Goal: Task Accomplishment & Management: Complete application form

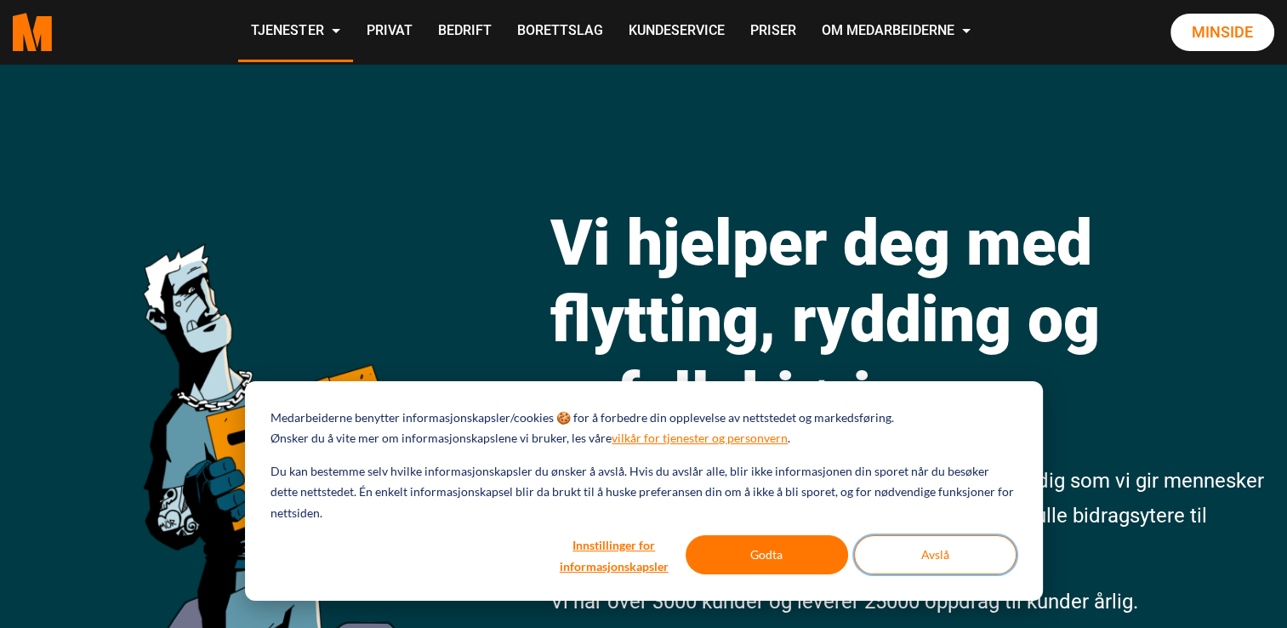
click at [950, 551] on button "Avslå" at bounding box center [935, 554] width 163 height 39
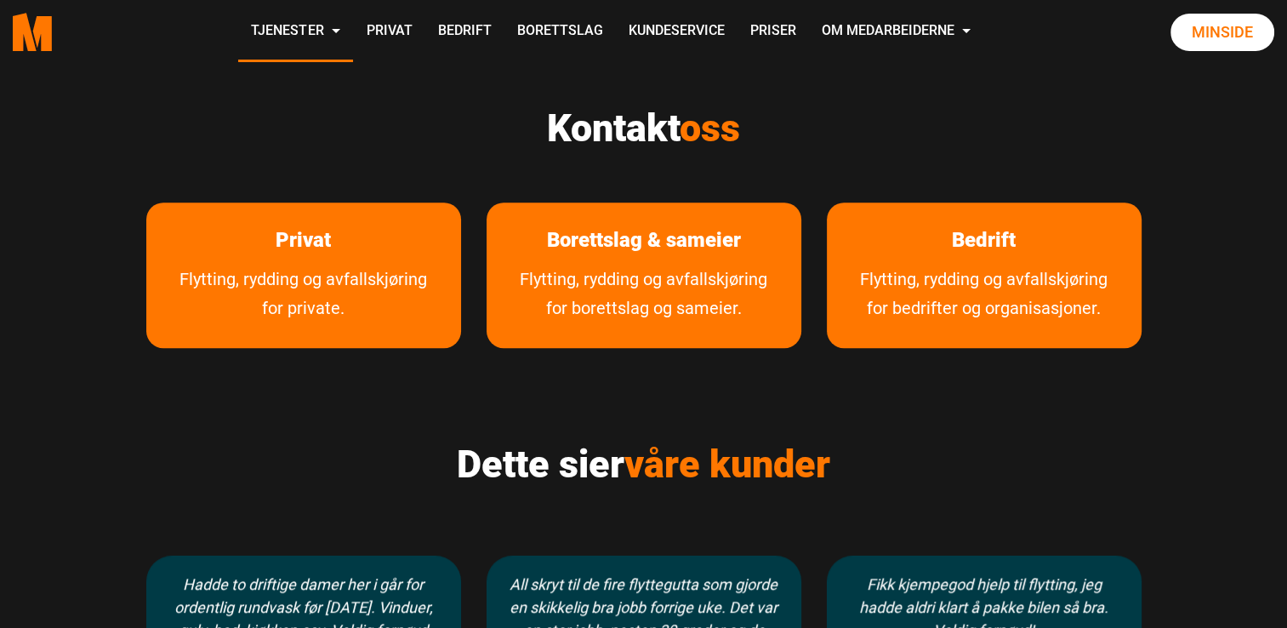
scroll to position [851, 0]
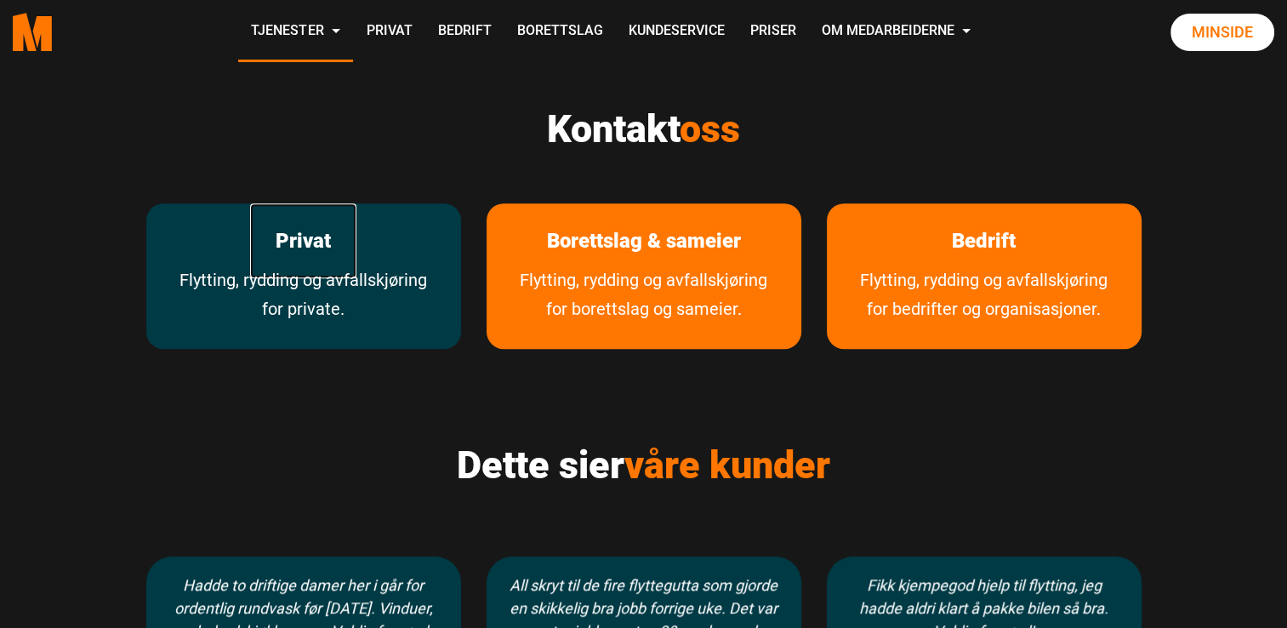
click at [314, 247] on link "Privat" at bounding box center [303, 241] width 106 height 76
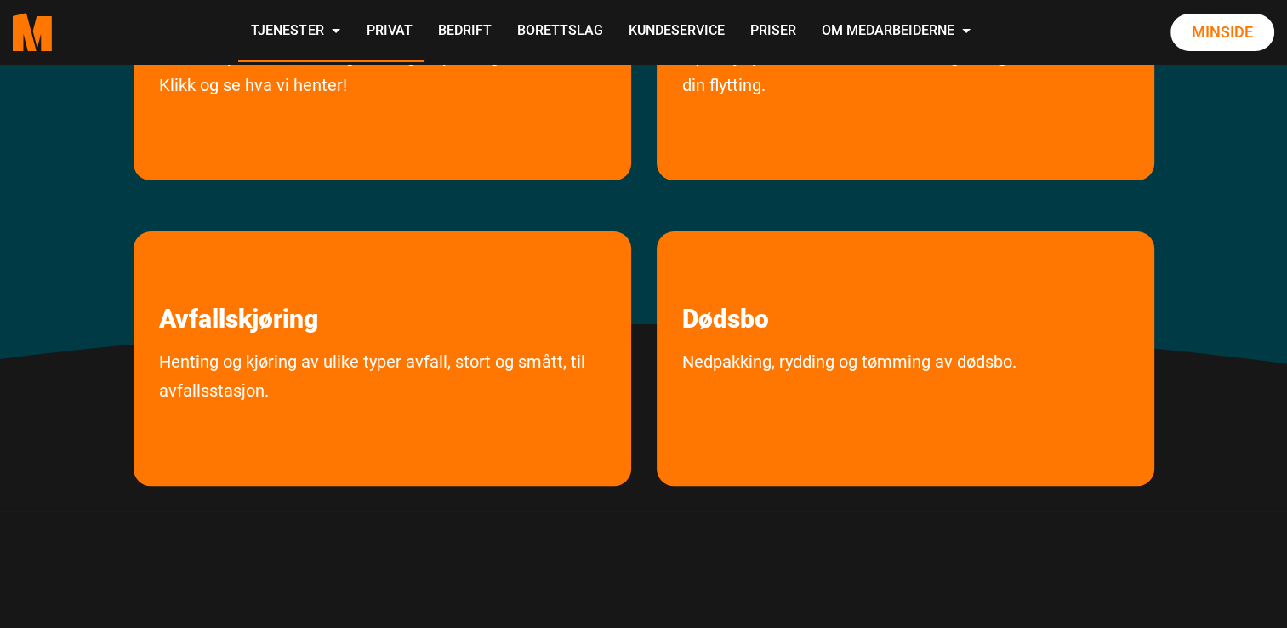
scroll to position [511, 0]
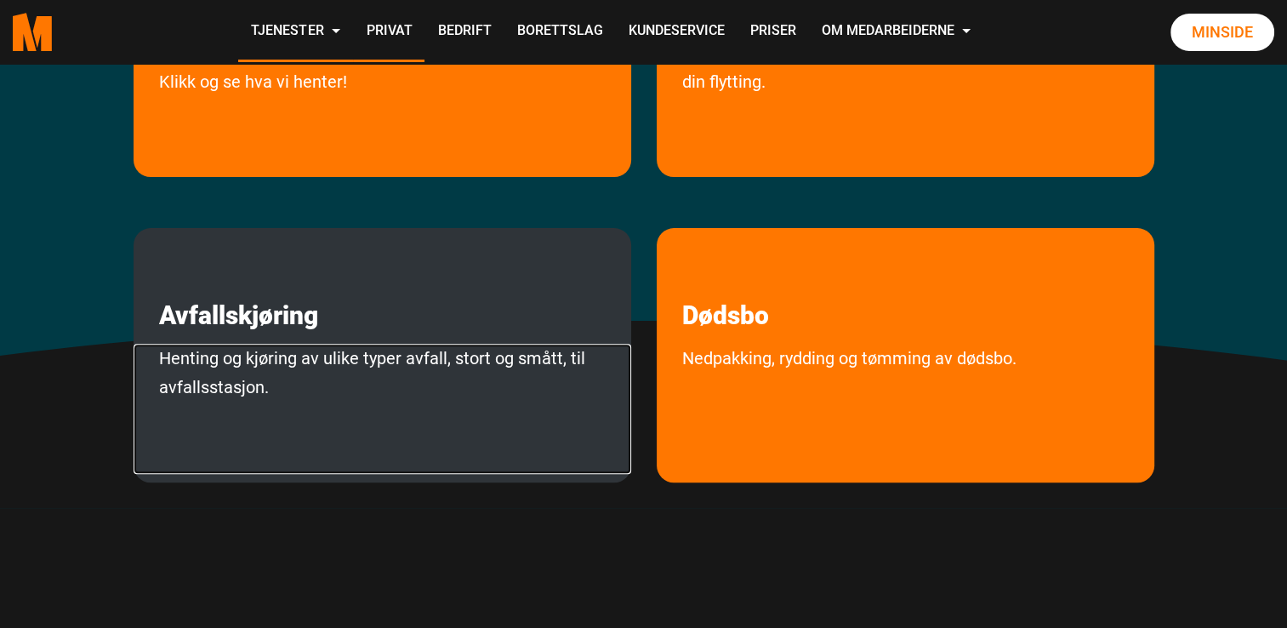
click at [315, 352] on link "Henting og kjøring av ulike typer avfall, stort og smått, til avfallsstasjon." at bounding box center [383, 409] width 498 height 130
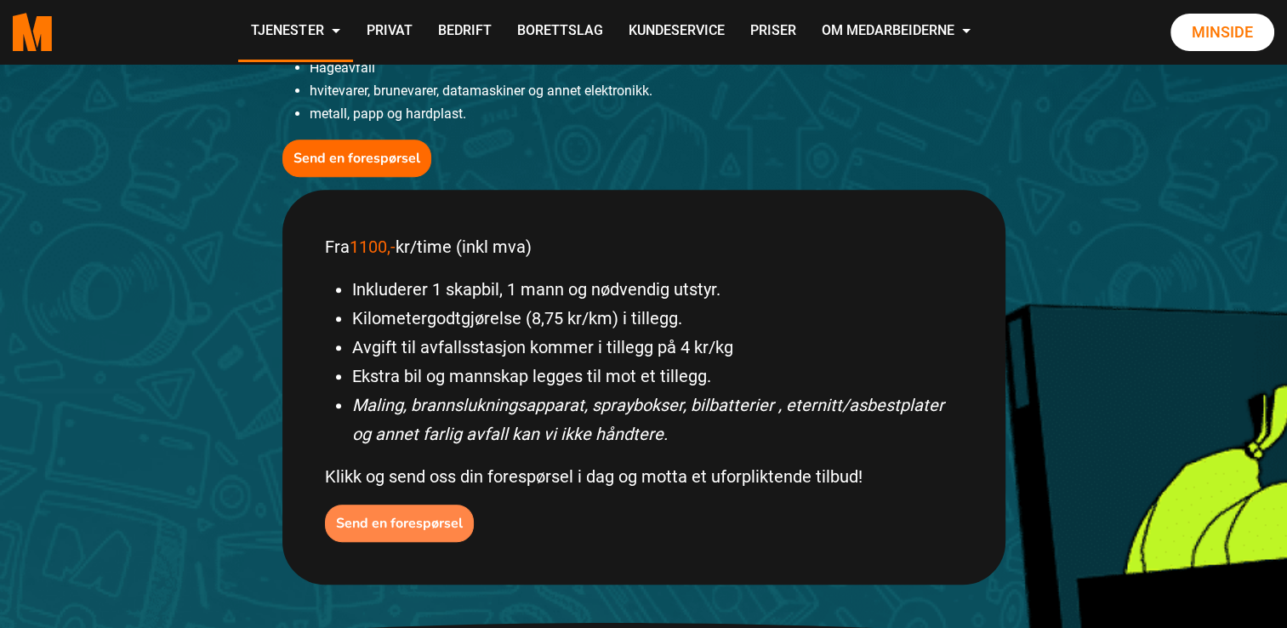
scroll to position [681, 0]
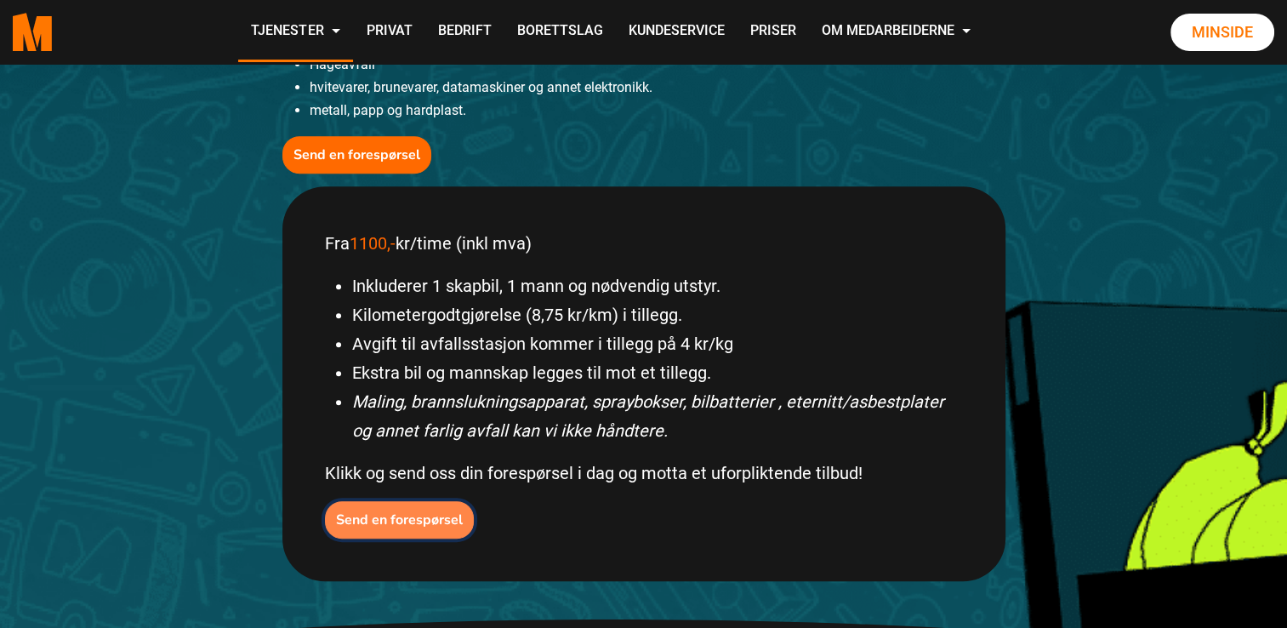
click at [382, 515] on b "Send en forespørsel" at bounding box center [399, 520] width 127 height 19
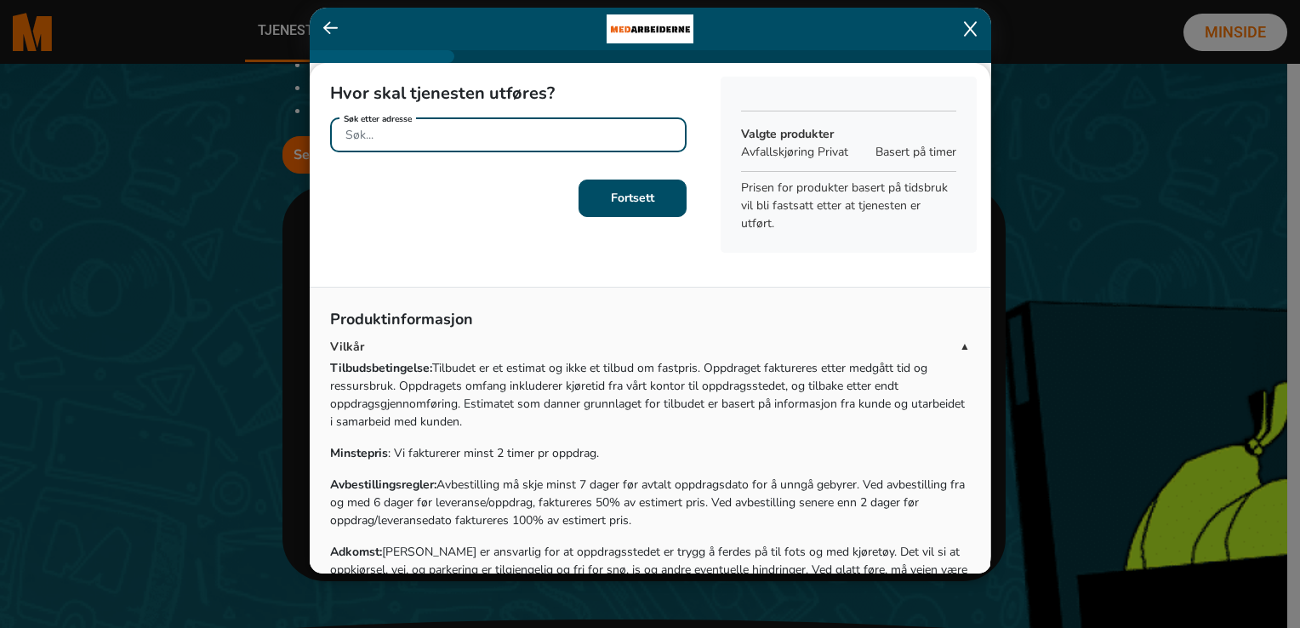
click at [347, 135] on input "Søk etter adresse" at bounding box center [508, 134] width 357 height 35
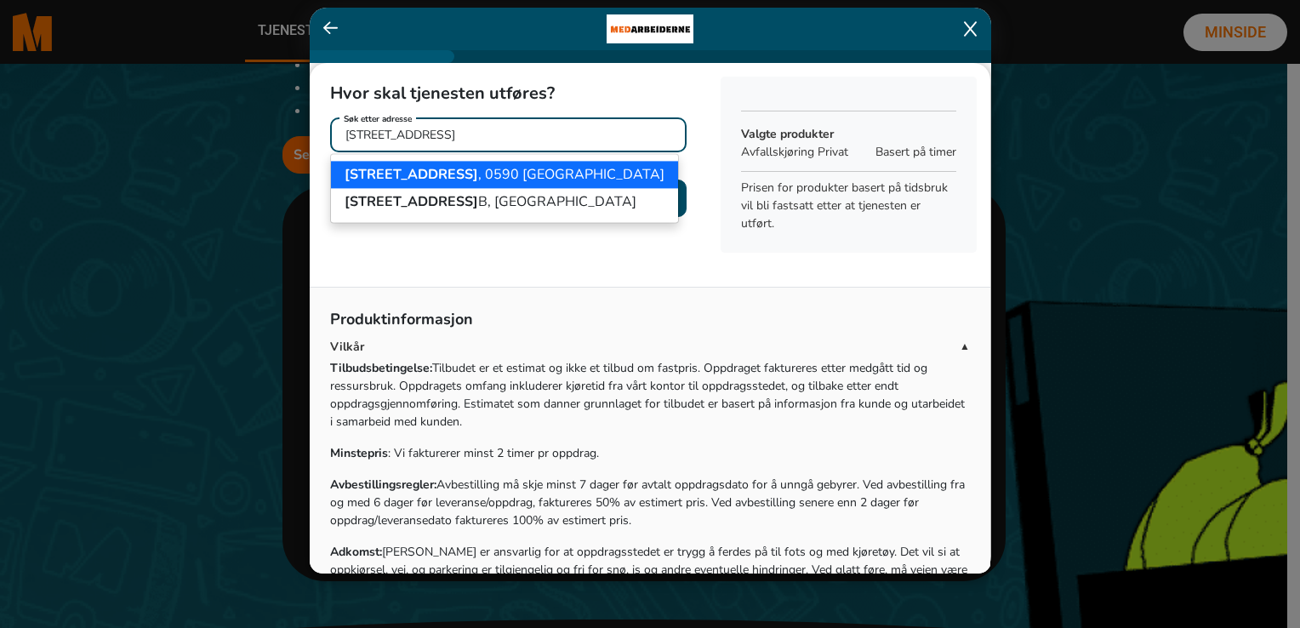
click at [380, 172] on span "Østreheimsveien 12" at bounding box center [412, 174] width 134 height 19
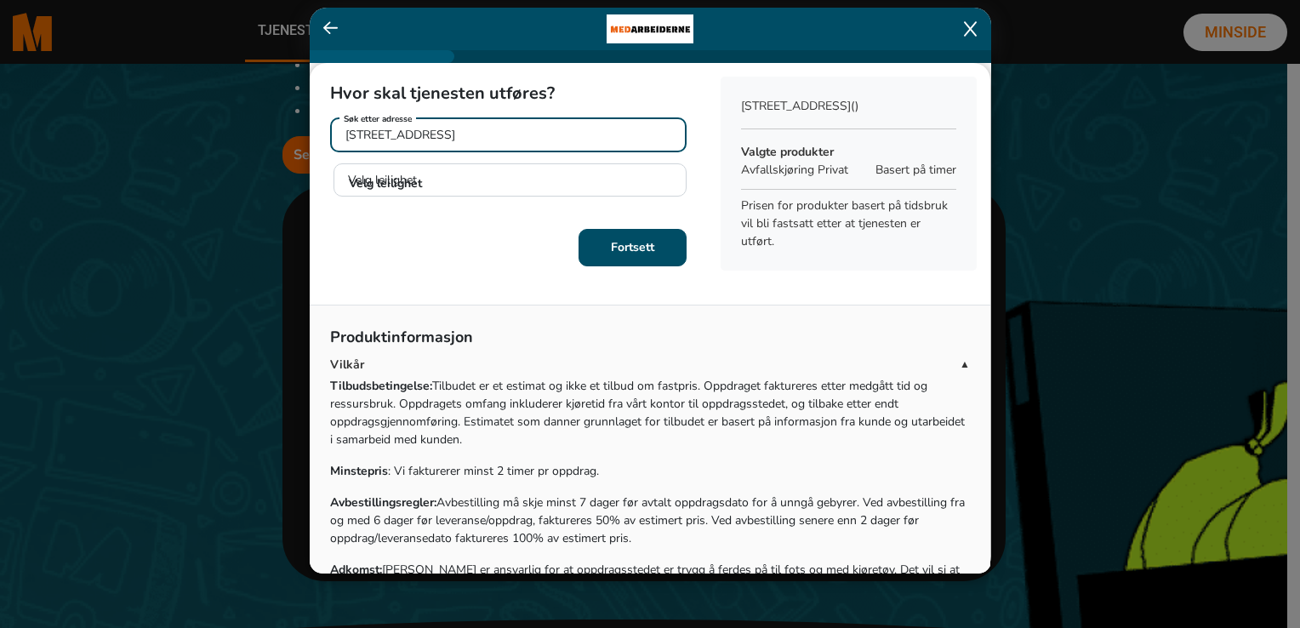
type input "Østreheimsveien 12, 0590 Oslo"
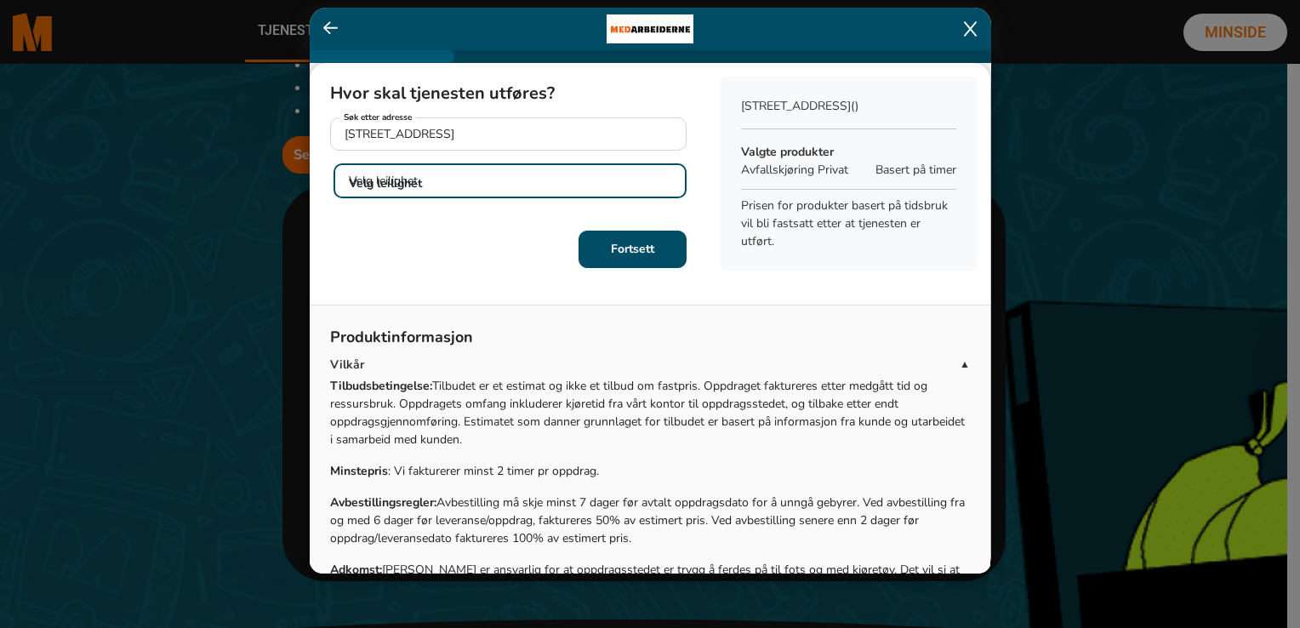
click at [365, 179] on select "Velg leilighet H0101 H0102 H0201 H0202 U0101" at bounding box center [510, 180] width 353 height 35
click at [410, 179] on select "Velg leilighet H0101 H0102 H0201 H0202 U0101" at bounding box center [510, 180] width 353 height 35
click at [397, 179] on select "Velg leilighet H0101 H0102 H0201 H0202 U0101" at bounding box center [510, 180] width 353 height 35
click at [408, 181] on select "Velg leilighet H0101 H0102 H0201 H0202 U0101" at bounding box center [510, 180] width 353 height 35
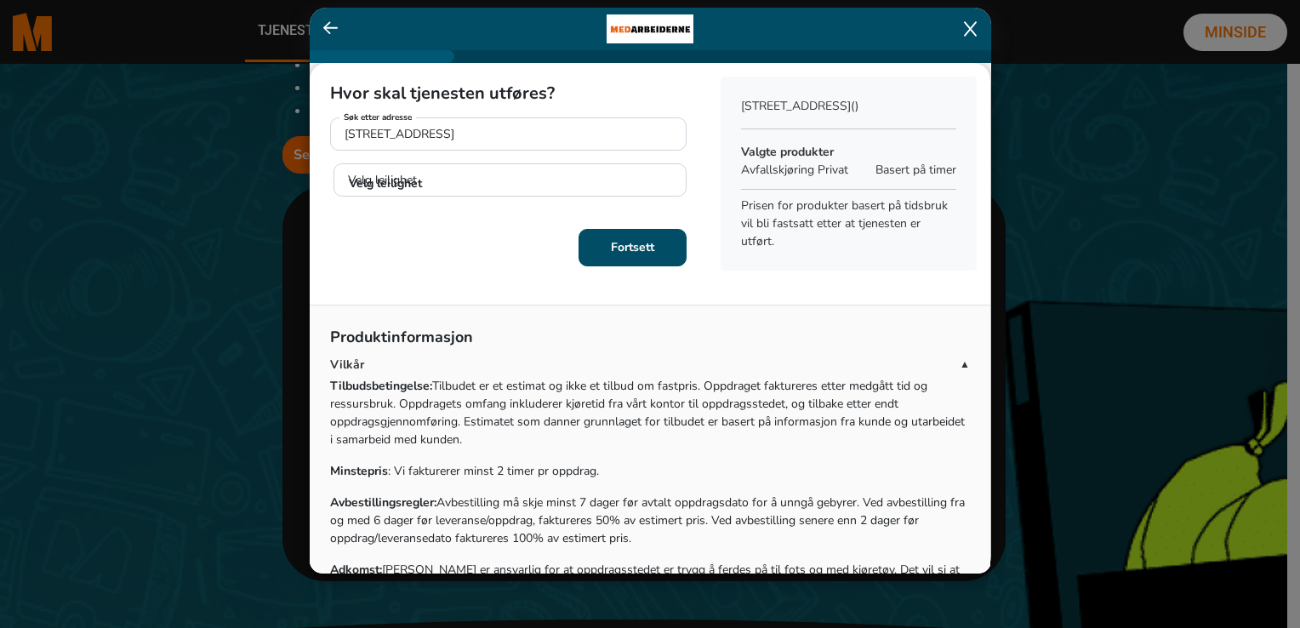
click at [636, 253] on b "Fortsett" at bounding box center [632, 247] width 43 height 16
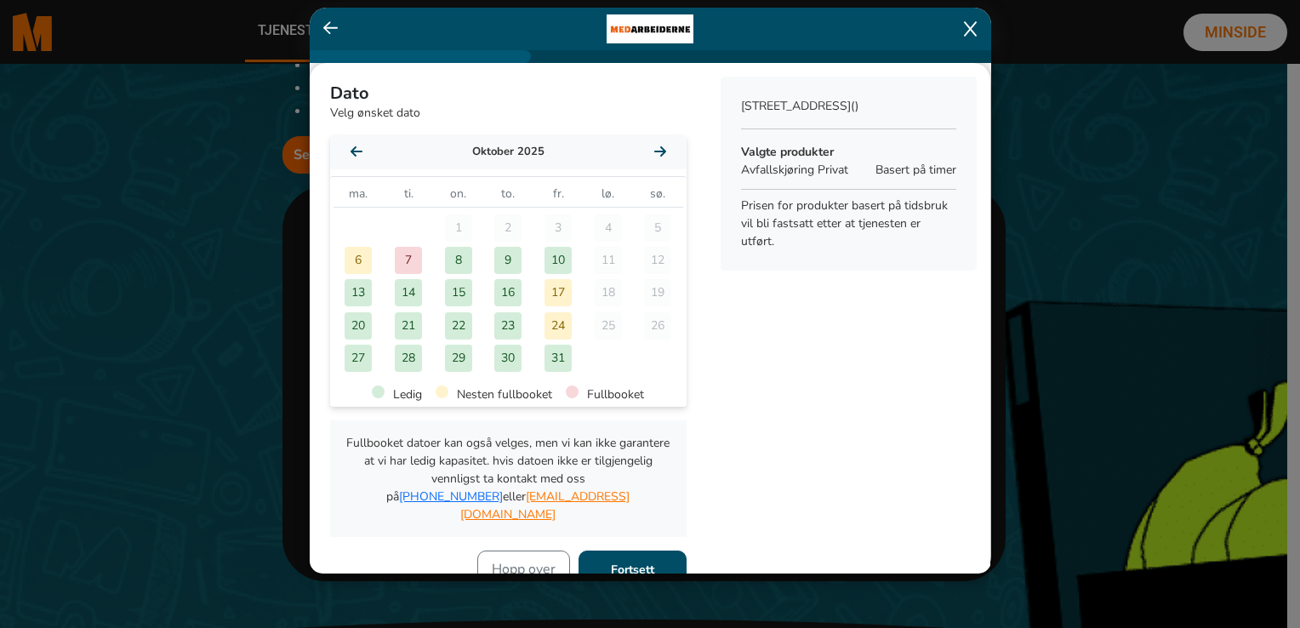
click at [454, 260] on div "8" at bounding box center [458, 260] width 27 height 27
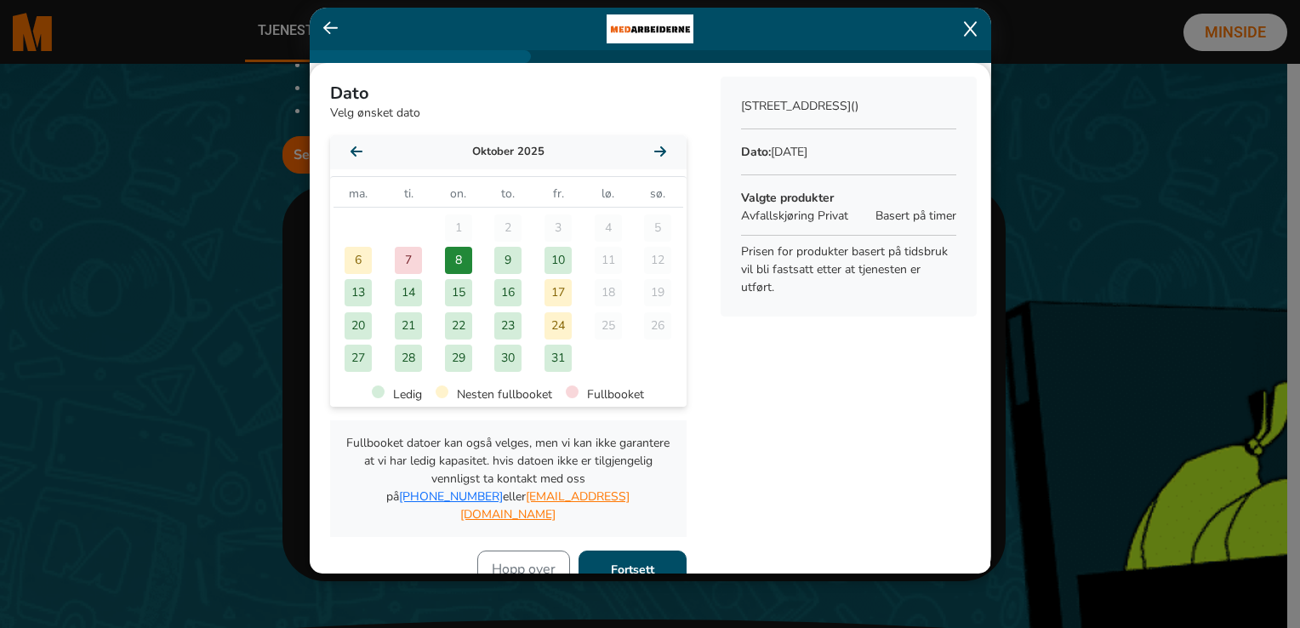
click at [614, 562] on b "Fortsett" at bounding box center [632, 570] width 43 height 16
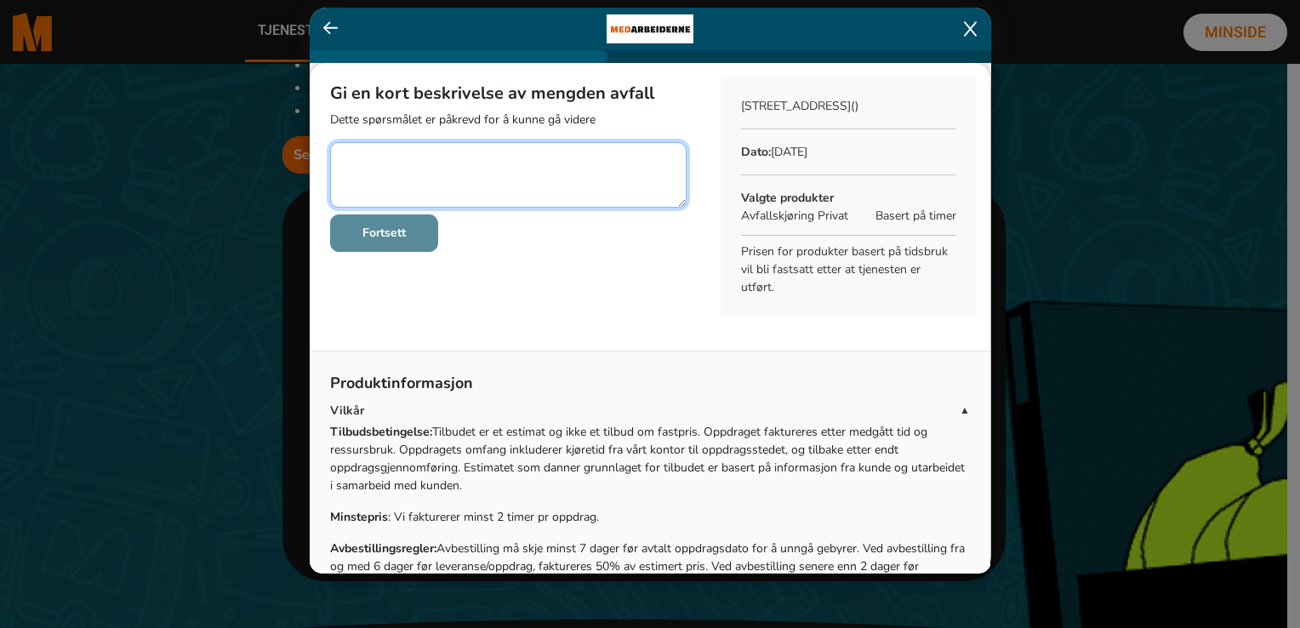
click at [340, 158] on textarea at bounding box center [508, 175] width 357 height 66
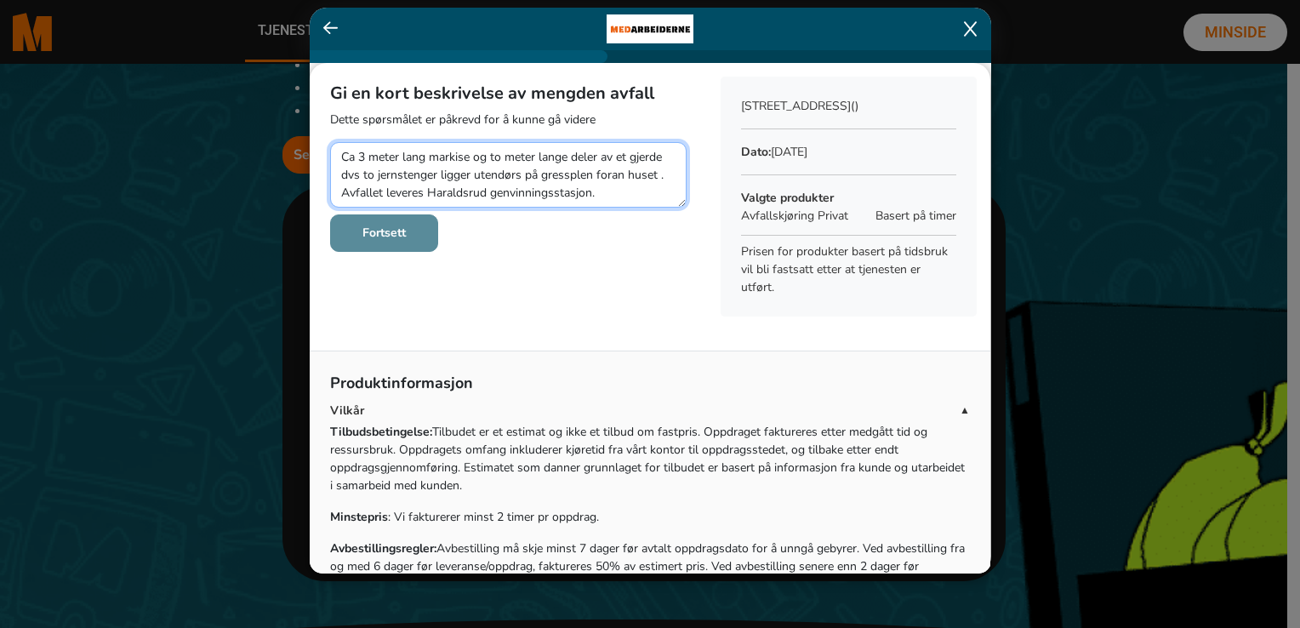
type textarea "Ca 3 meter lang markise og to meter lange deler av et gjerde dvs to jernstenger…"
click at [364, 231] on b "Fortsett" at bounding box center [384, 233] width 43 height 16
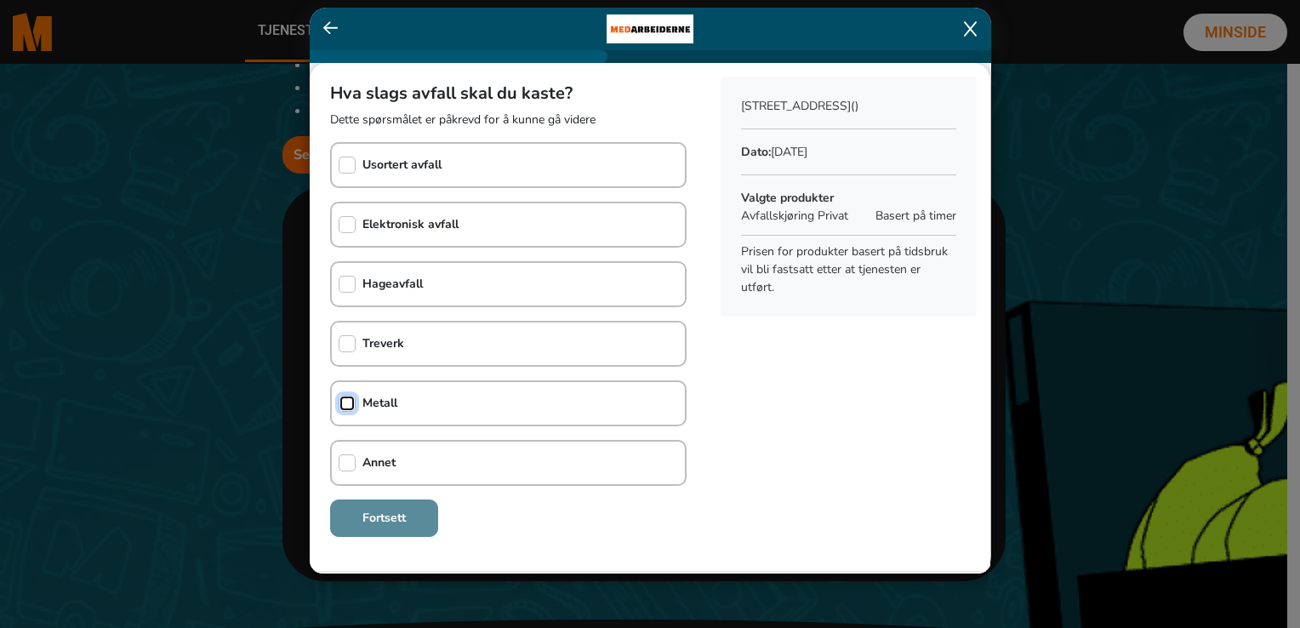
click at [343, 400] on input "checkbox" at bounding box center [347, 403] width 17 height 17
checkbox input "true"
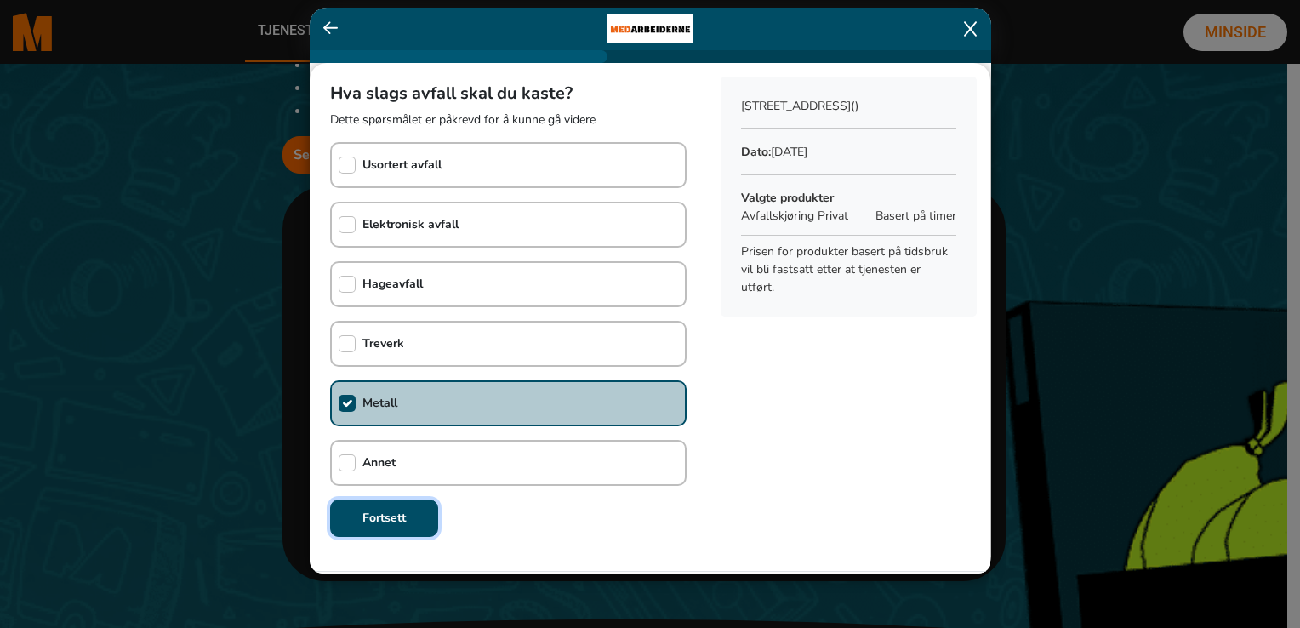
click at [386, 512] on b "Fortsett" at bounding box center [384, 518] width 43 height 16
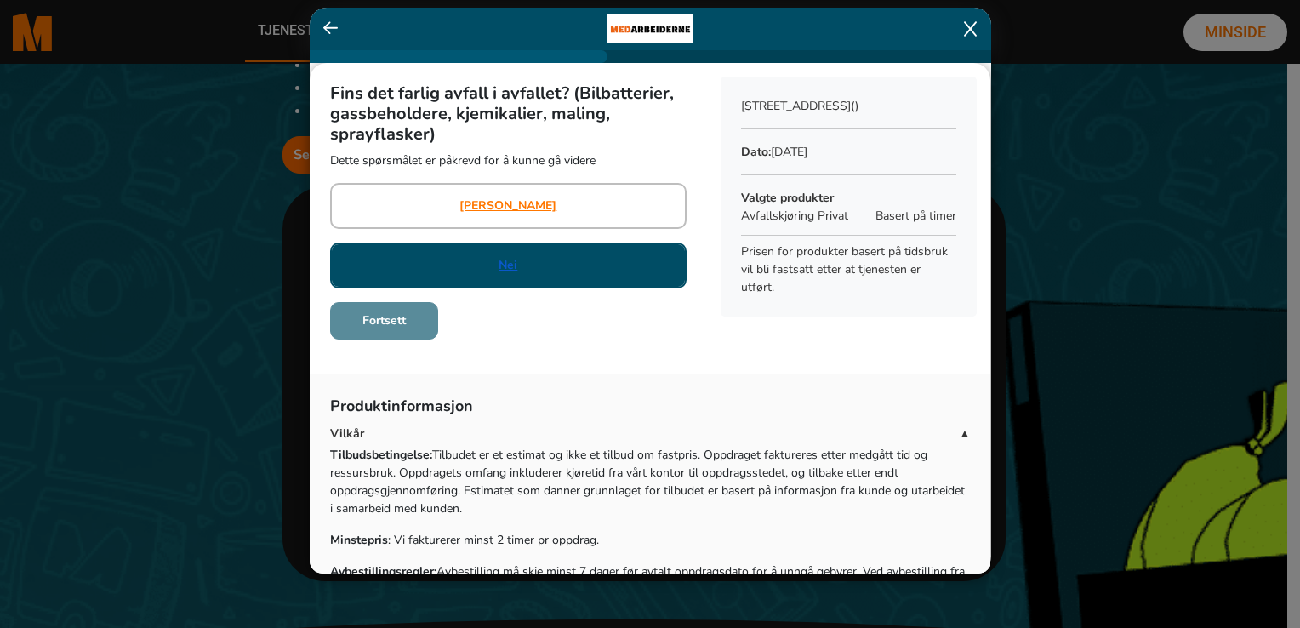
click at [506, 260] on link "Nei" at bounding box center [508, 265] width 19 height 18
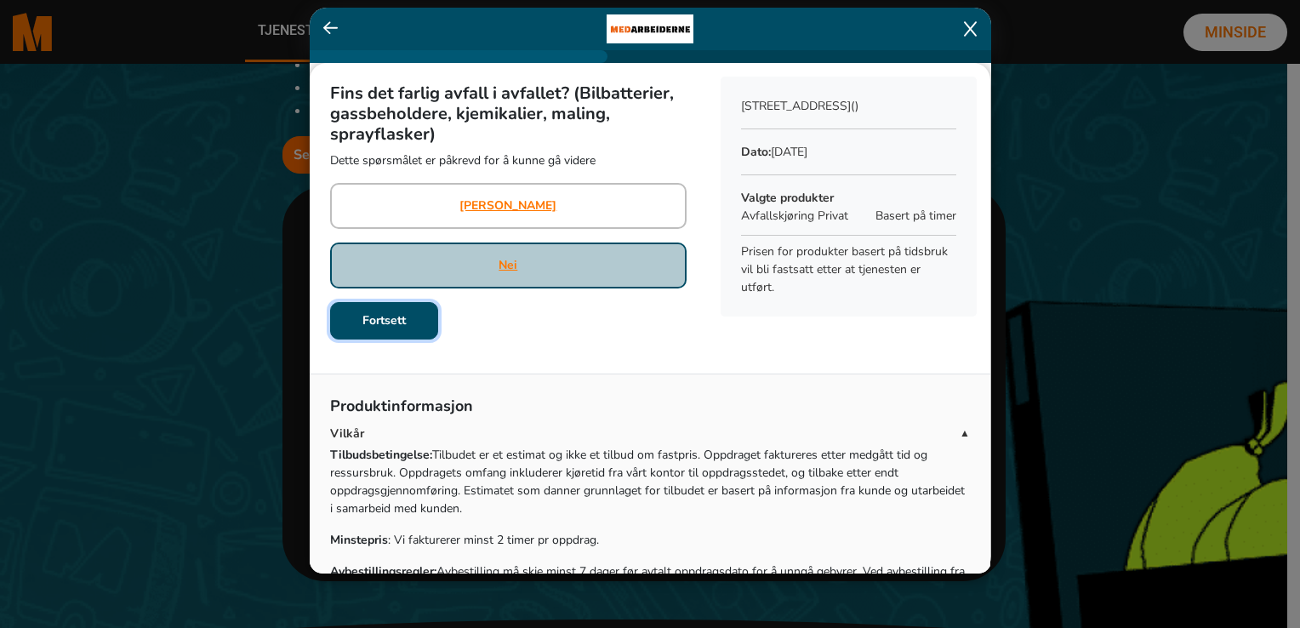
click at [401, 325] on b "Fortsett" at bounding box center [384, 320] width 43 height 16
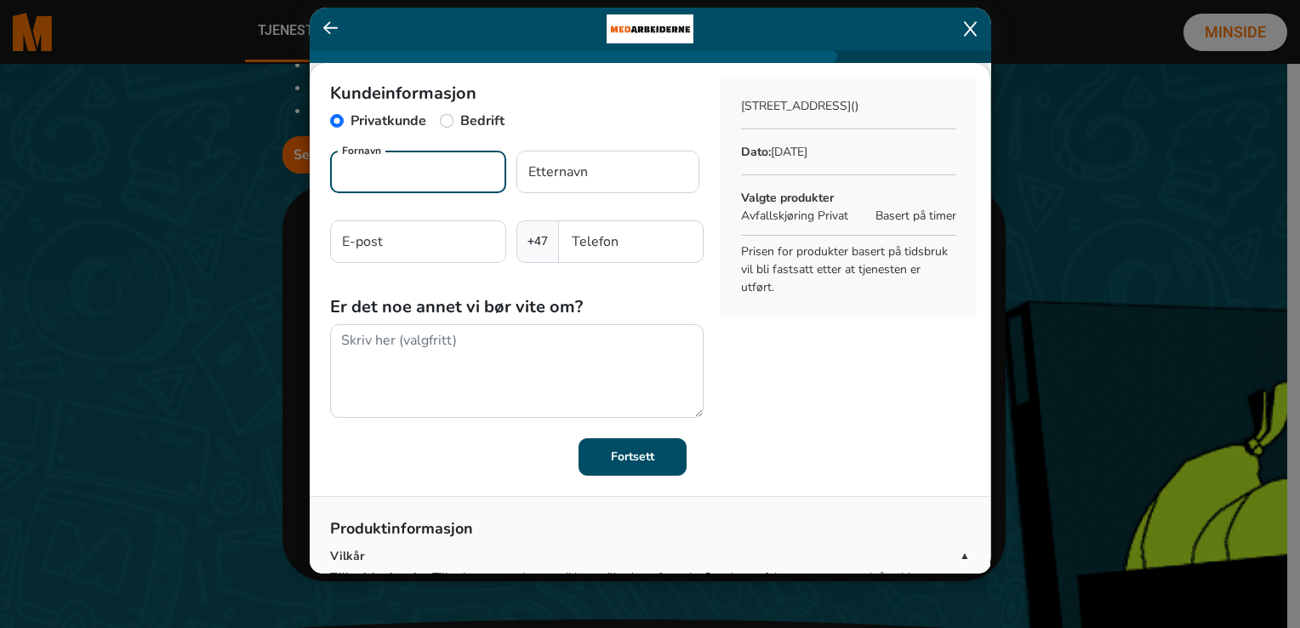
click at [344, 173] on input "Fornavn" at bounding box center [418, 172] width 176 height 43
click at [415, 172] on input "Grete Brox" at bounding box center [418, 172] width 176 height 43
type input "Grete"
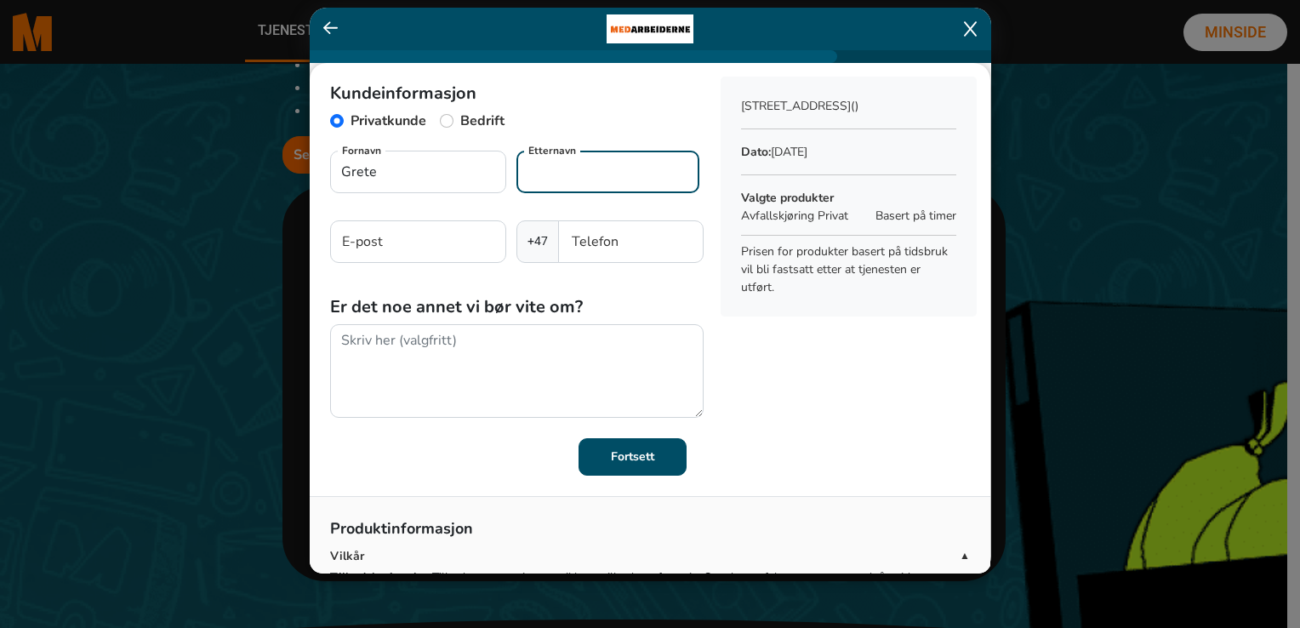
click at [528, 172] on input "Etternavn" at bounding box center [608, 172] width 183 height 43
type input "Brox"
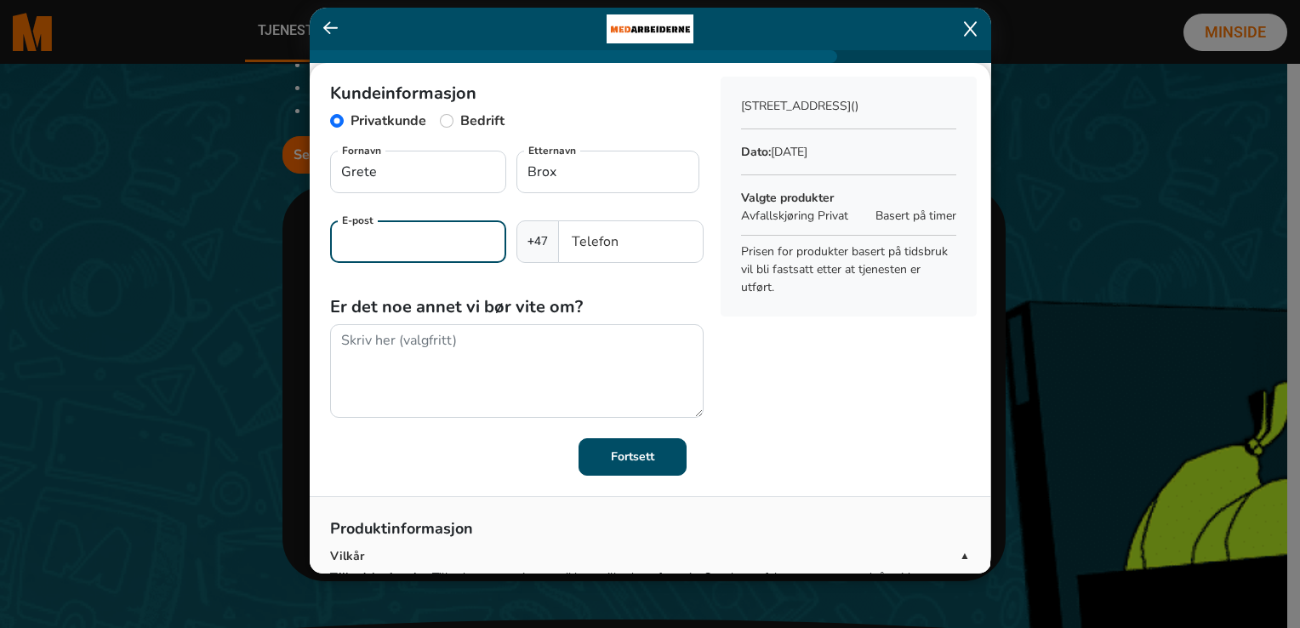
click at [342, 243] on input "E-post" at bounding box center [418, 241] width 176 height 43
type input "grete.brox@online.no"
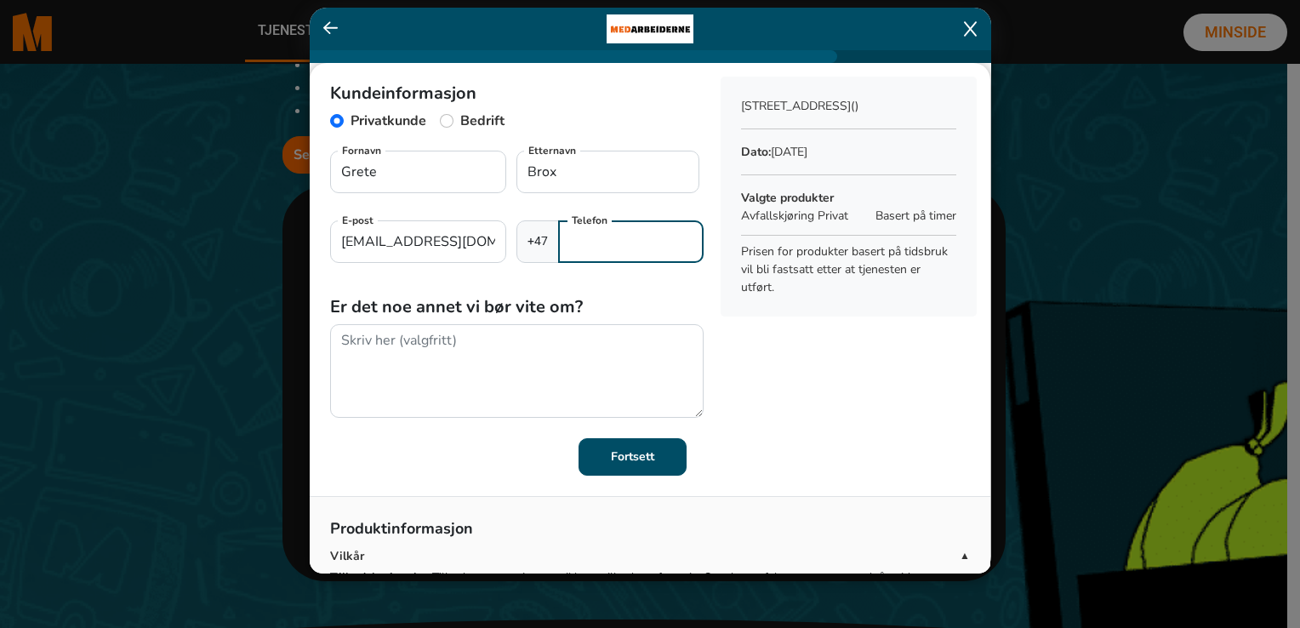
click at [573, 241] on input "Telefon" at bounding box center [630, 241] width 145 height 43
type input "46884803"
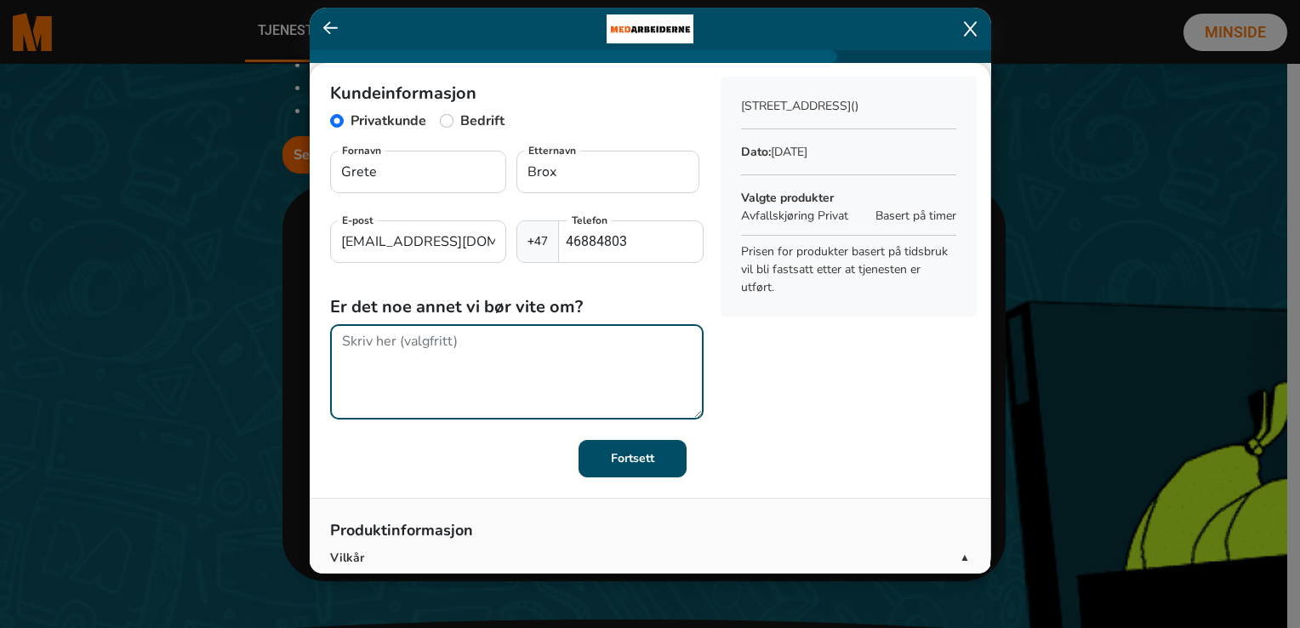
click at [347, 349] on textarea at bounding box center [517, 371] width 374 height 95
type textarea "D"
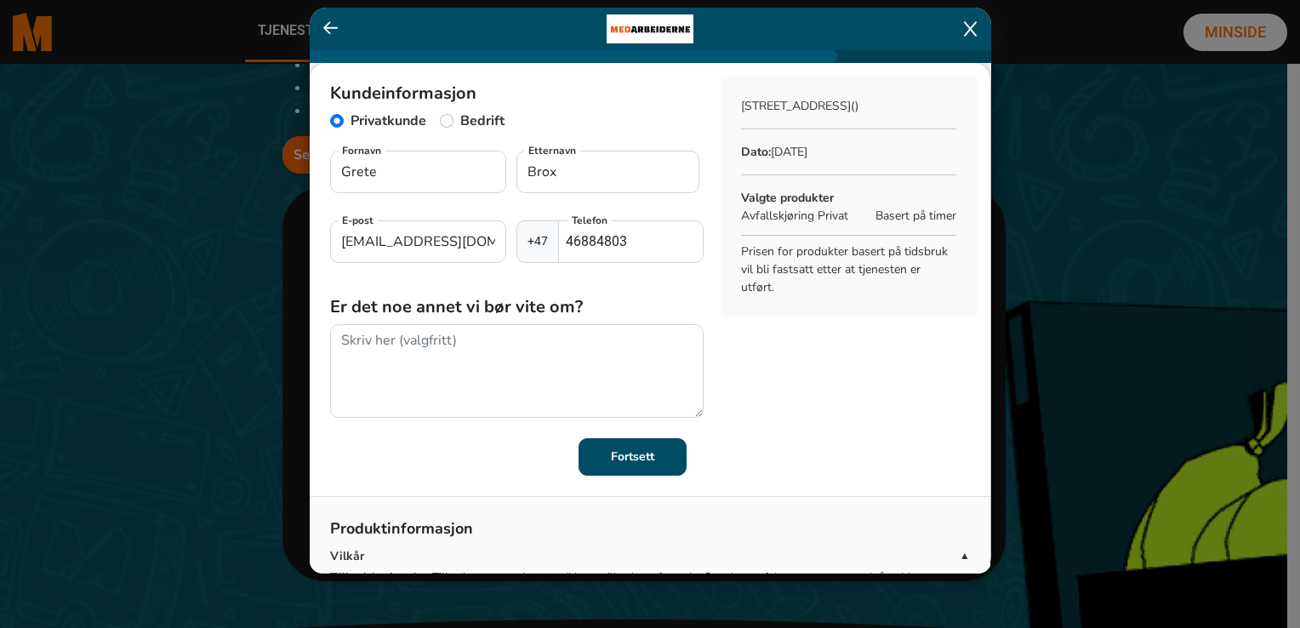
click at [593, 459] on button "Fortsett" at bounding box center [633, 456] width 108 height 37
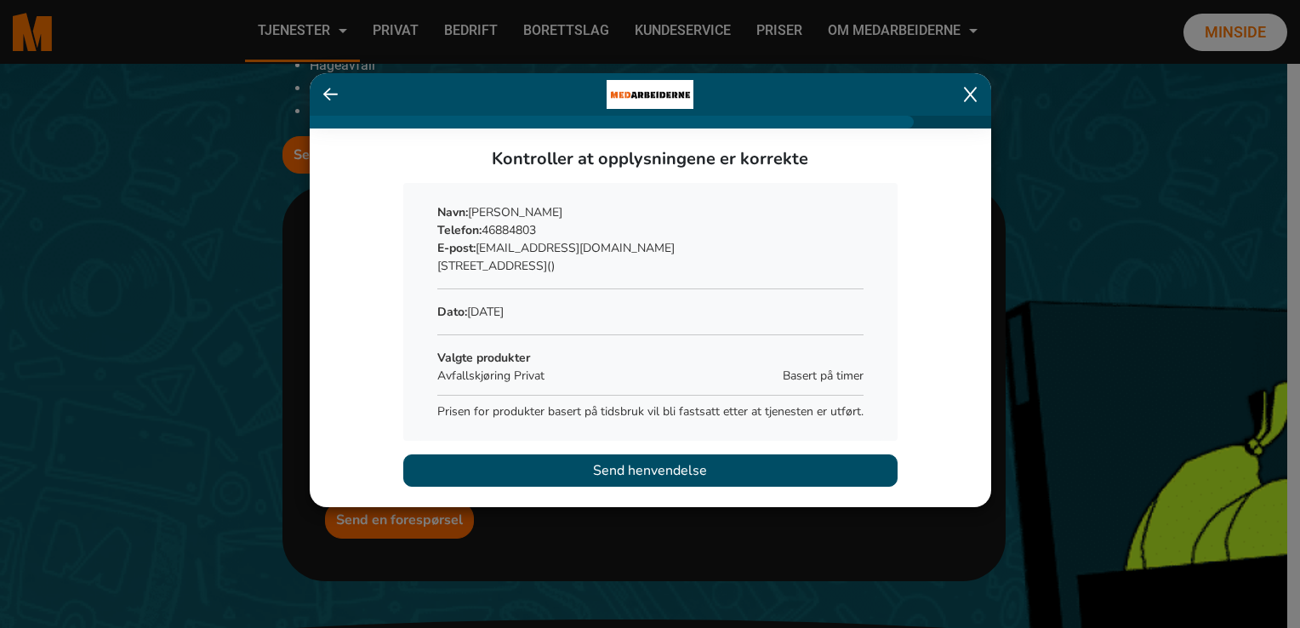
click at [594, 473] on span "Send henvendelse" at bounding box center [650, 470] width 114 height 20
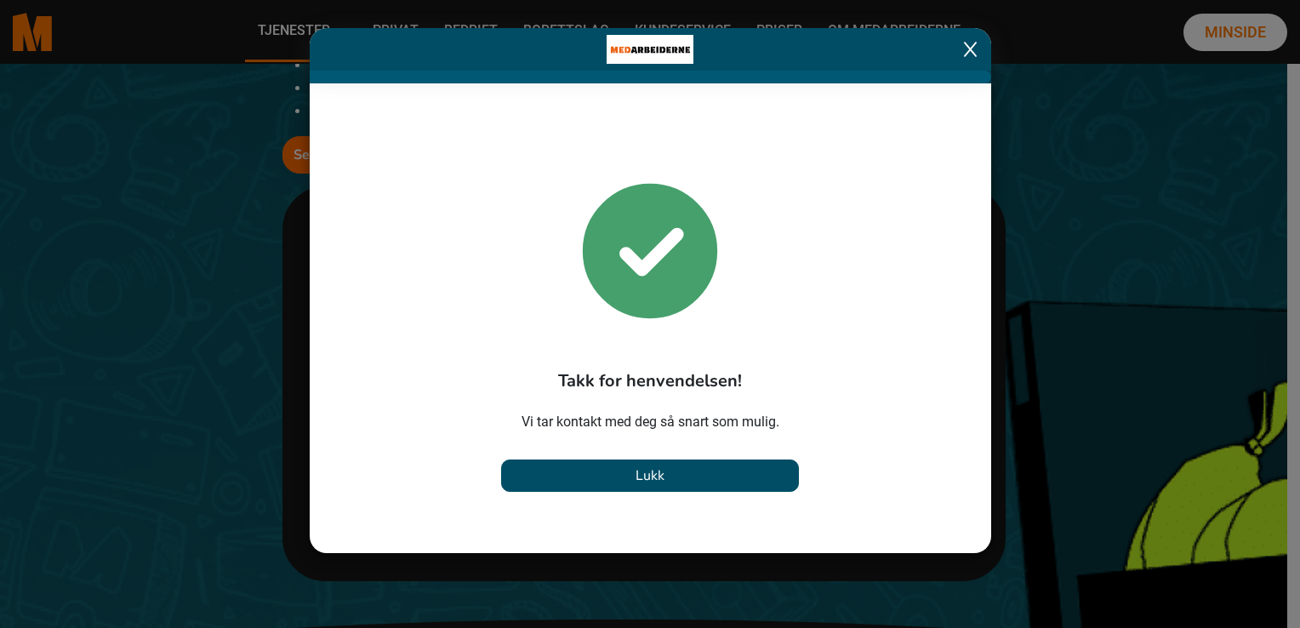
click at [649, 471] on span "Lukk" at bounding box center [650, 475] width 29 height 19
